Goal: Find specific page/section: Find specific page/section

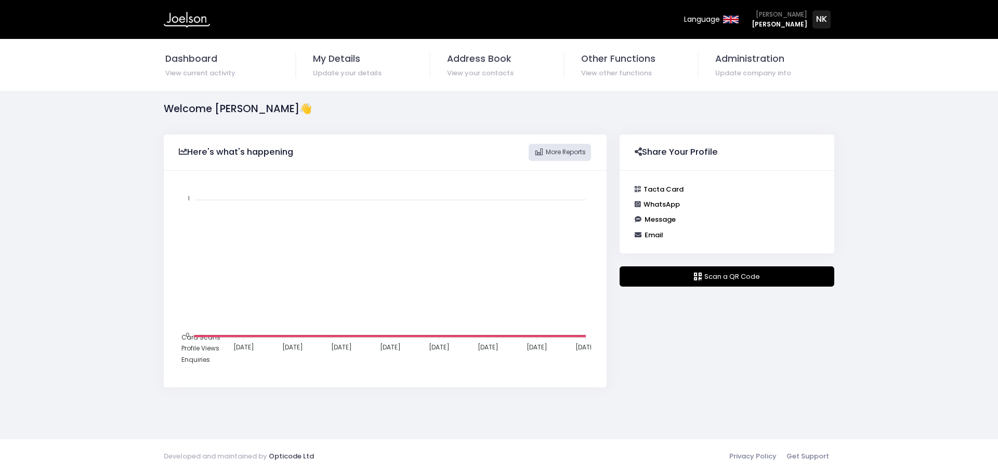
scroll to position [209, 434]
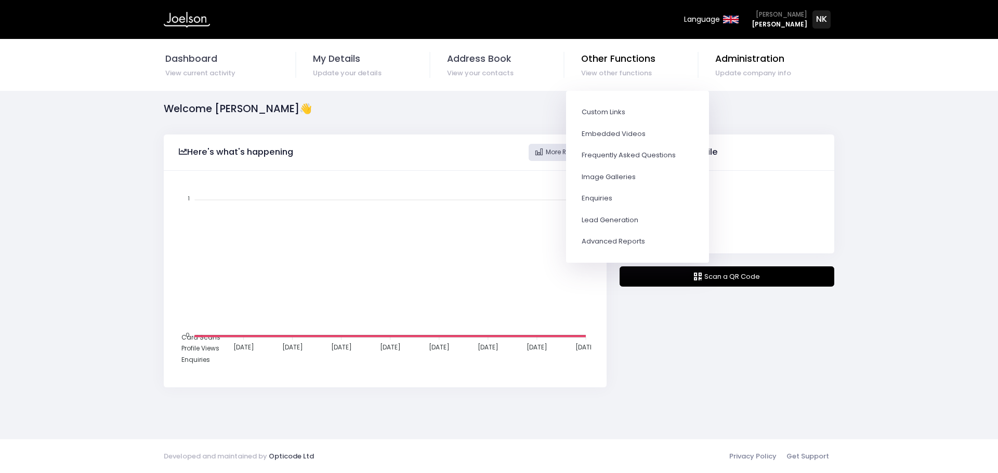
click at [755, 64] on span "Administration" at bounding box center [773, 59] width 117 height 14
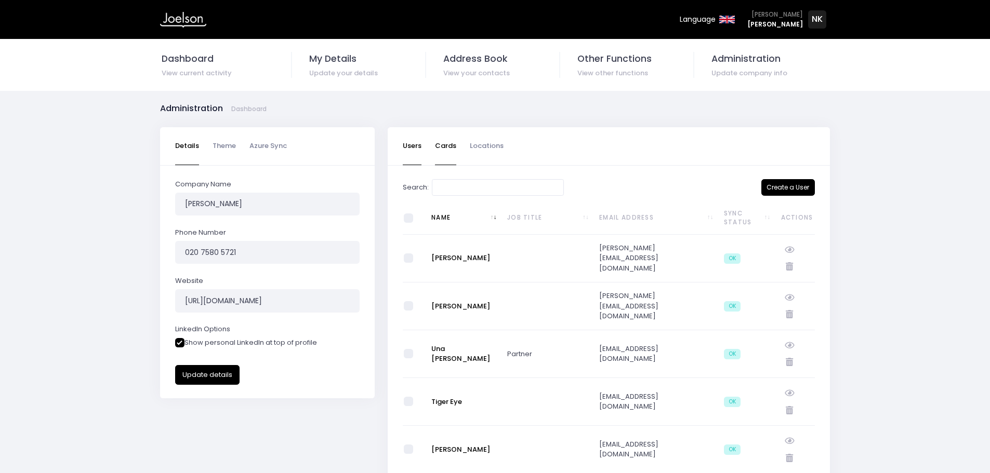
click at [447, 147] on link "Cards" at bounding box center [445, 146] width 21 height 38
